Goal: Communication & Community: Answer question/provide support

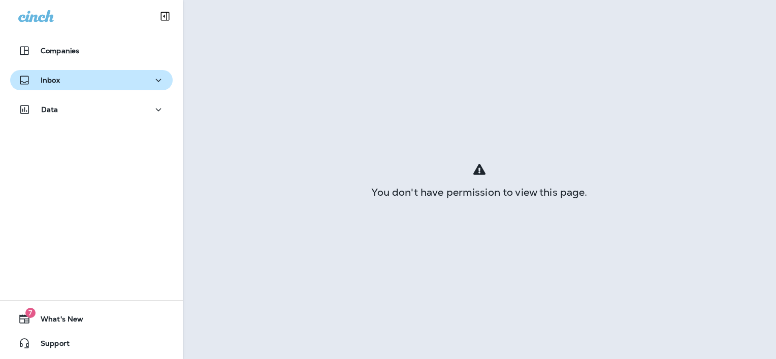
click at [48, 75] on div "Inbox" at bounding box center [39, 80] width 42 height 13
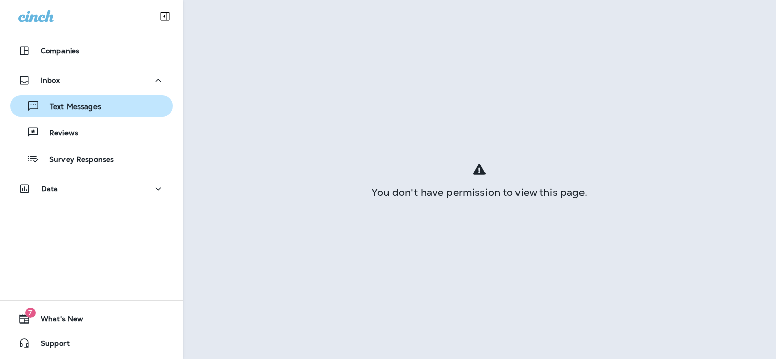
click at [104, 111] on div "Text Messages" at bounding box center [91, 105] width 154 height 15
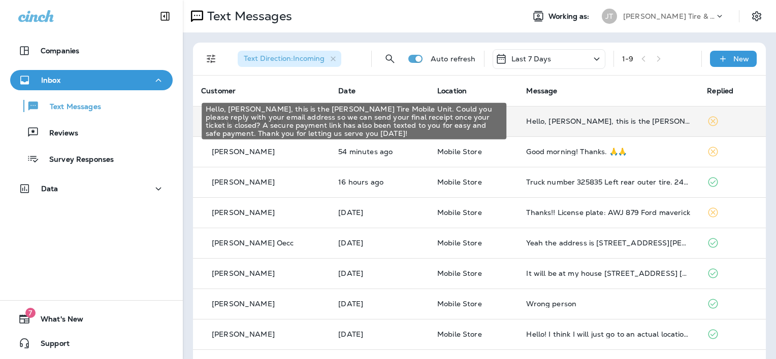
click at [576, 118] on div "Hello, [PERSON_NAME], this is the [PERSON_NAME] Tire Mobile Unit. Could you ple…" at bounding box center [608, 121] width 164 height 8
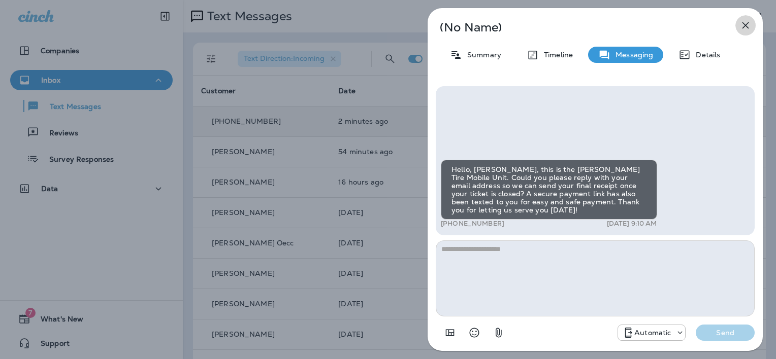
click at [742, 25] on icon "button" at bounding box center [745, 25] width 12 height 12
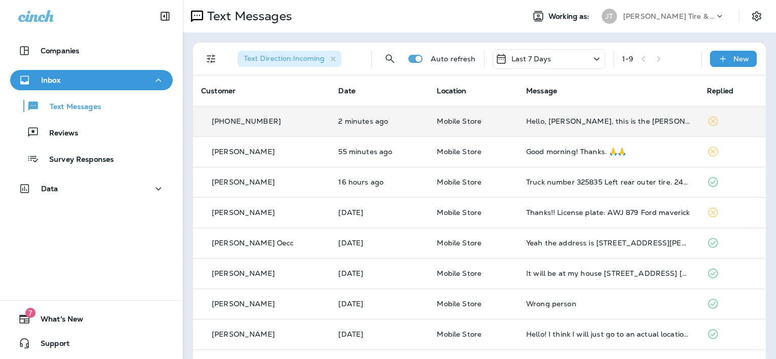
click at [563, 126] on td "Hello, [PERSON_NAME], this is the [PERSON_NAME] Tire Mobile Unit. Could you ple…" at bounding box center [608, 121] width 181 height 30
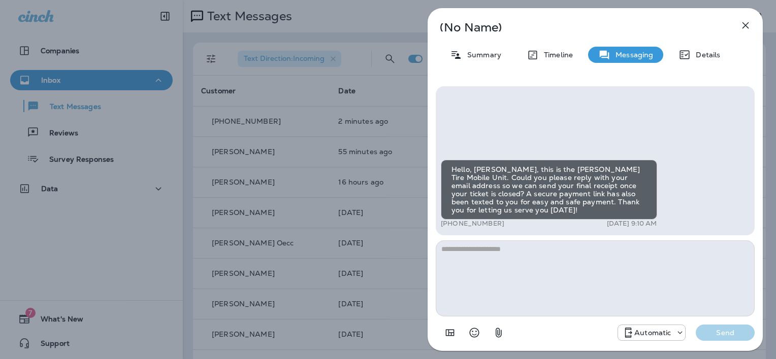
click at [744, 23] on icon "button" at bounding box center [745, 25] width 12 height 12
